Goal: Navigation & Orientation: Find specific page/section

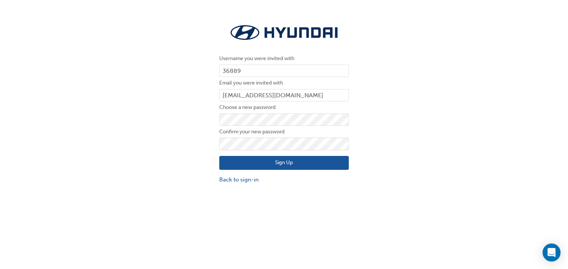
click at [320, 167] on button "Sign Up" at bounding box center [283, 163] width 129 height 14
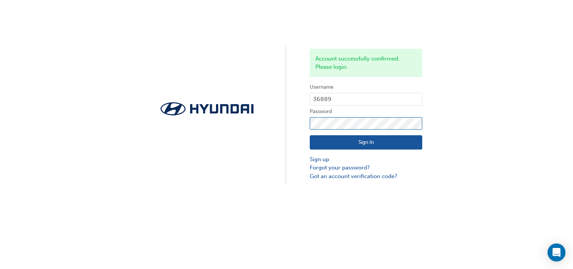
click button "Sign In" at bounding box center [366, 142] width 113 height 14
